Goal: Task Accomplishment & Management: Manage account settings

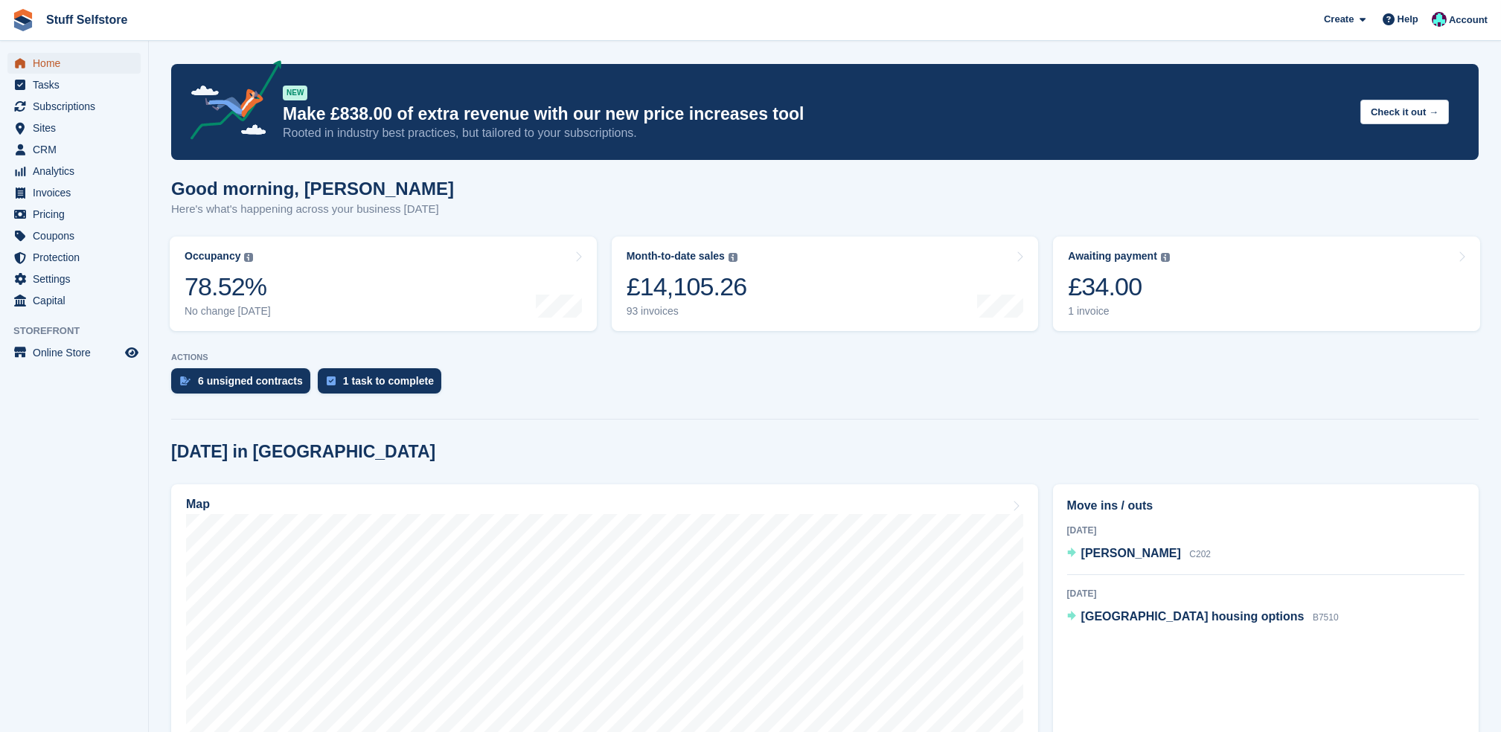
click at [46, 60] on span "Home" at bounding box center [77, 63] width 89 height 21
click at [1113, 283] on div "£162.00" at bounding box center [1119, 287] width 102 height 31
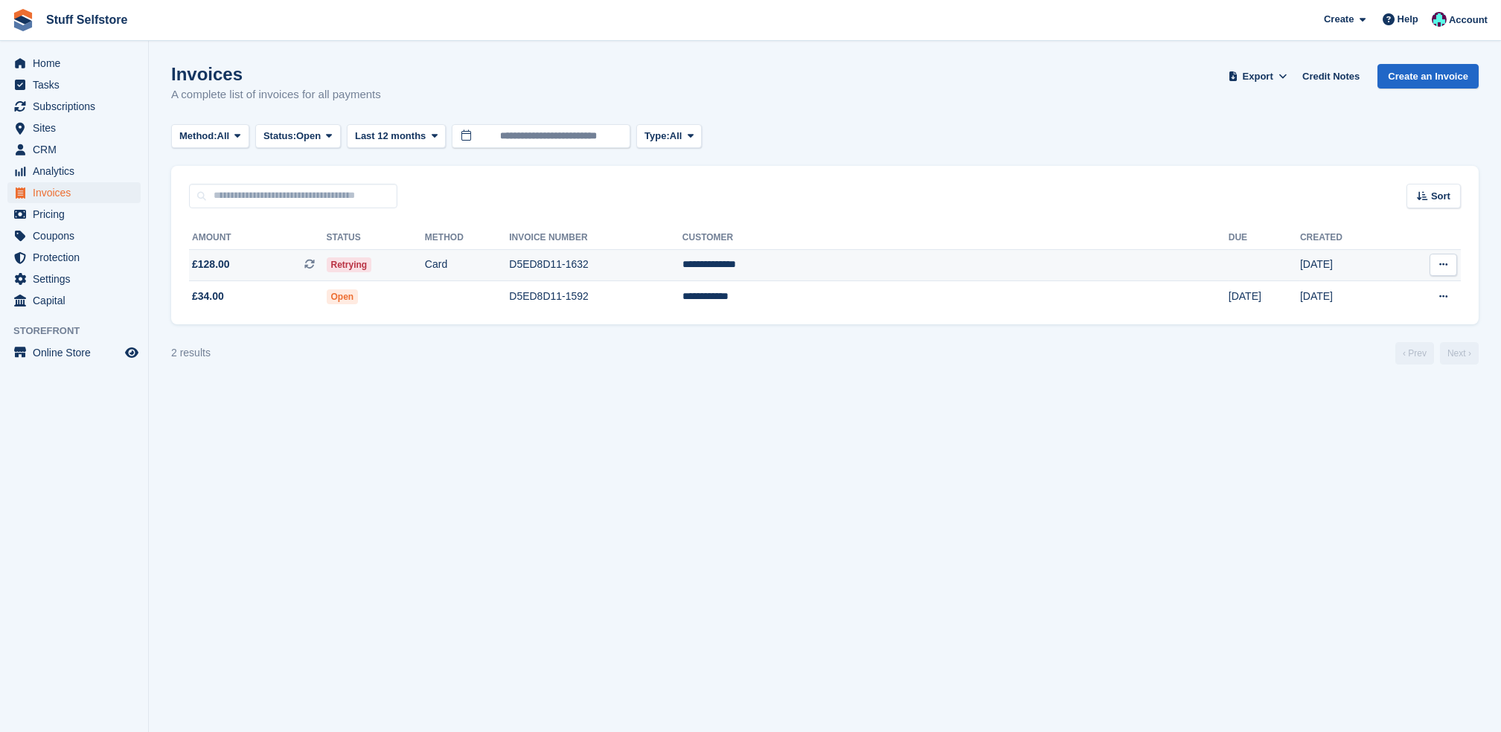
click at [299, 268] on span "£128.00 This is a recurring subscription invoice." at bounding box center [258, 265] width 138 height 16
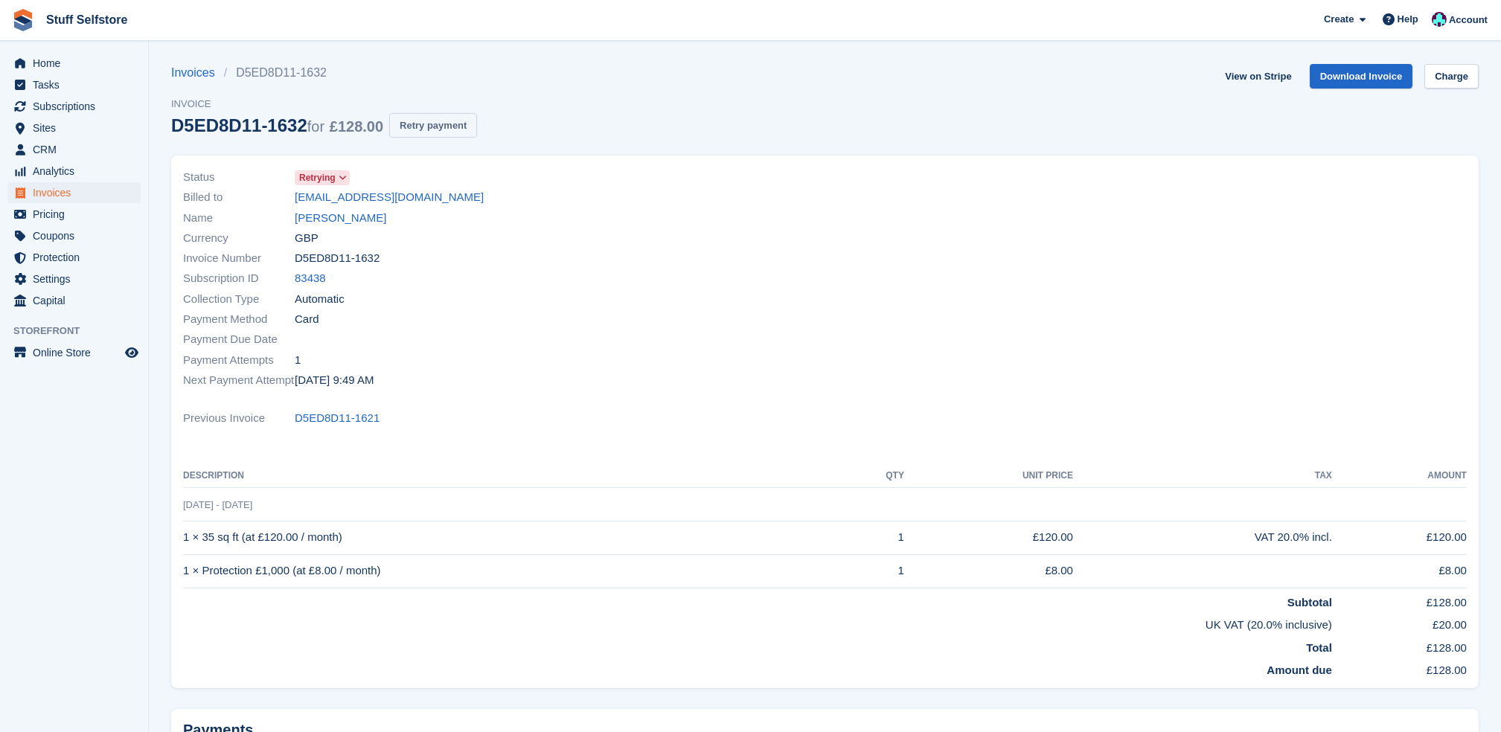
click at [447, 129] on button "Retry payment" at bounding box center [433, 125] width 88 height 25
click at [444, 119] on button "Retry payment" at bounding box center [433, 125] width 88 height 25
